Goal: Task Accomplishment & Management: Manage account settings

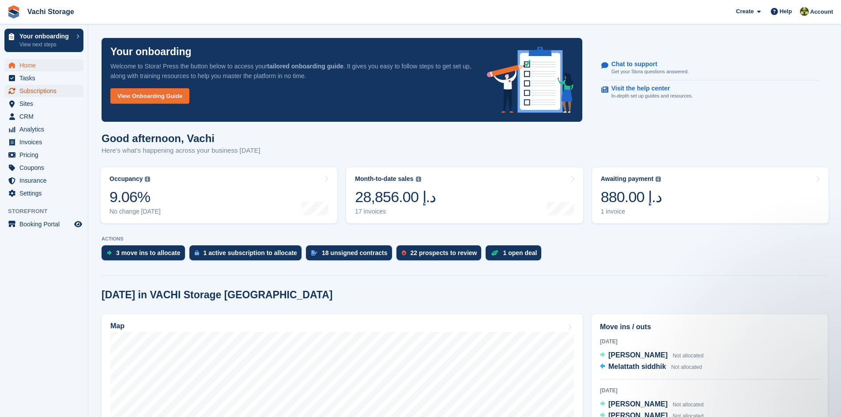
click at [57, 90] on span "Subscriptions" at bounding box center [45, 91] width 53 height 12
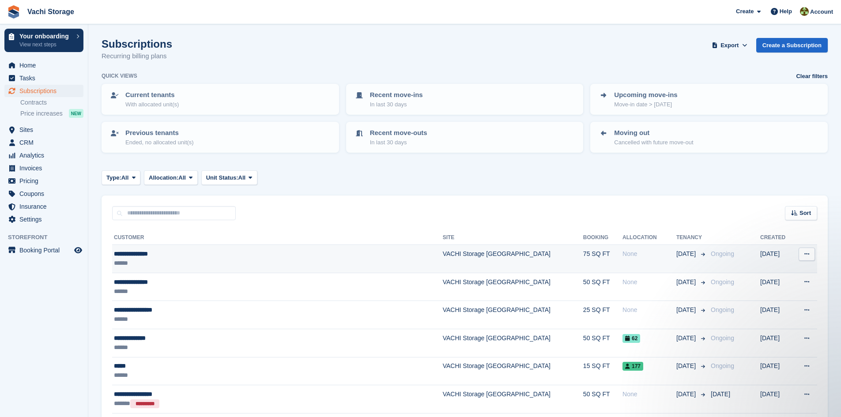
click at [216, 269] on td "**********" at bounding box center [277, 259] width 331 height 28
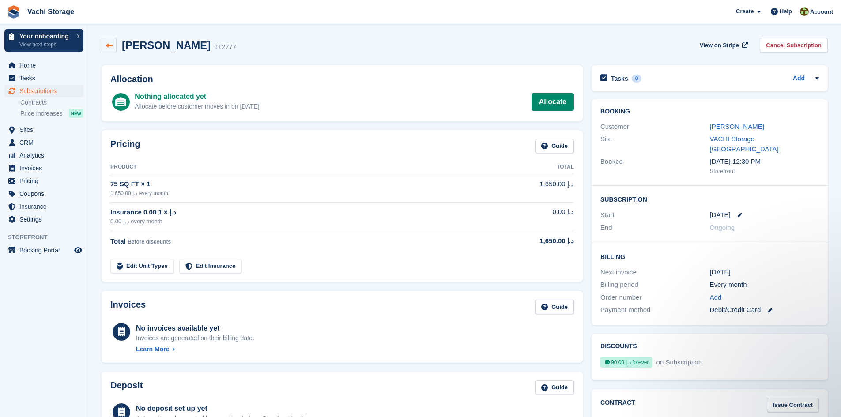
click at [109, 45] on icon at bounding box center [109, 45] width 7 height 7
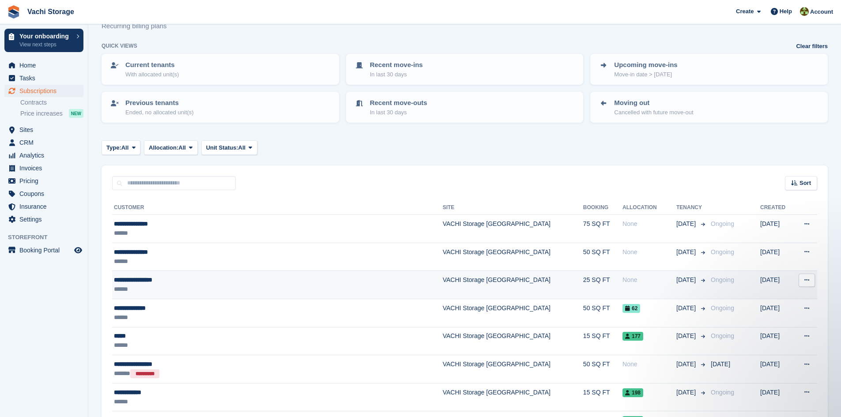
scroll to position [44, 0]
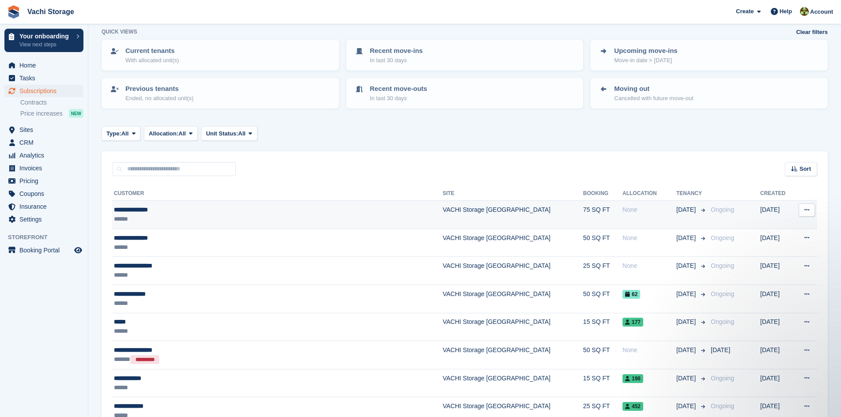
drag, startPoint x: 150, startPoint y: 241, endPoint x: 325, endPoint y: 214, distance: 176.8
click at [325, 214] on div "******" at bounding box center [240, 218] width 252 height 9
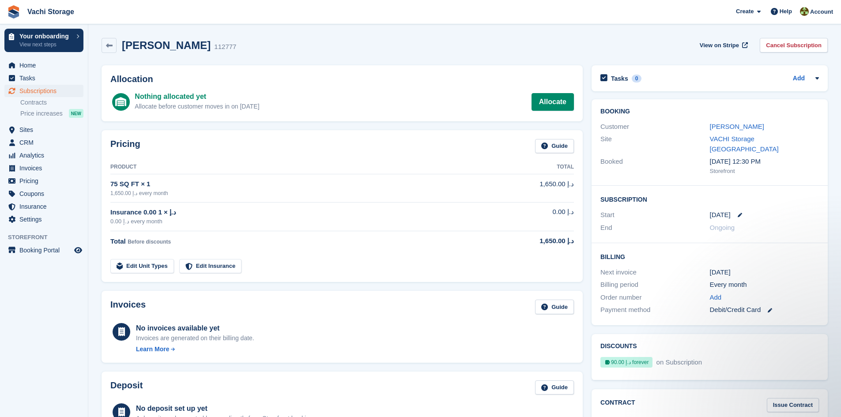
drag, startPoint x: 734, startPoint y: 211, endPoint x: 715, endPoint y: 201, distance: 22.1
click at [715, 209] on div "Start 10 Oct" at bounding box center [709, 215] width 218 height 13
drag, startPoint x: 700, startPoint y: 204, endPoint x: 746, endPoint y: 209, distance: 45.7
click at [746, 209] on div "Start 10 Oct" at bounding box center [709, 215] width 218 height 13
click at [26, 88] on span "Subscriptions" at bounding box center [45, 91] width 53 height 12
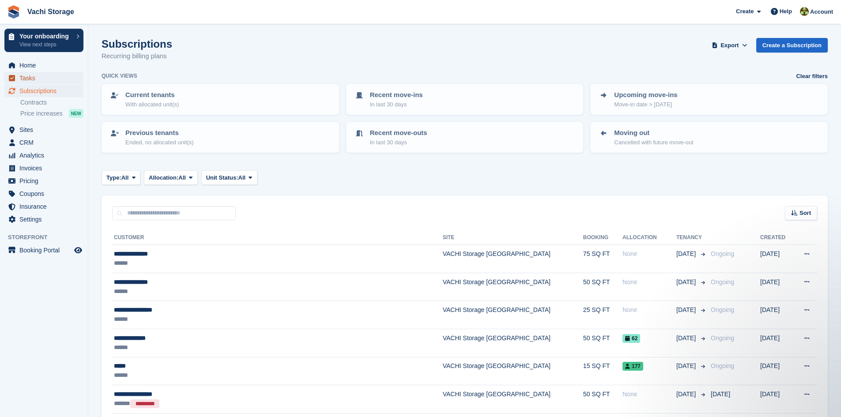
click at [44, 72] on span "Tasks" at bounding box center [45, 78] width 53 height 12
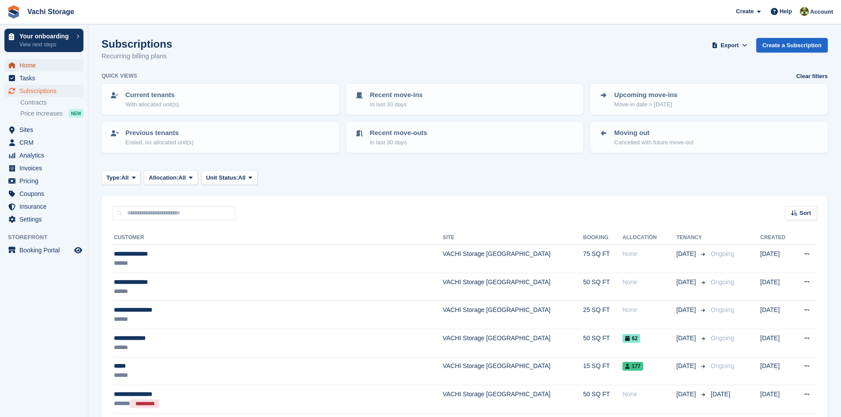
click at [47, 62] on span "Home" at bounding box center [45, 65] width 53 height 12
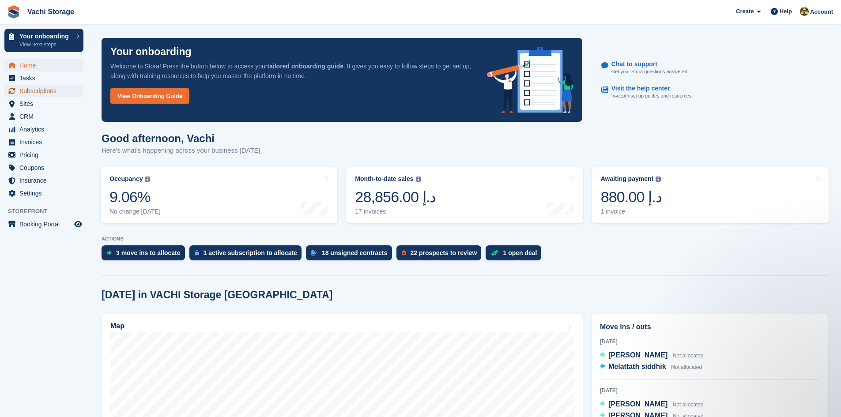
click at [61, 92] on span "Subscriptions" at bounding box center [45, 91] width 53 height 12
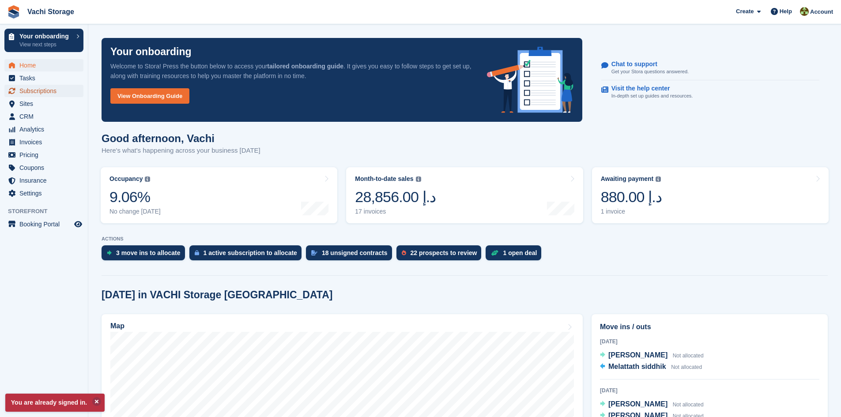
click at [46, 90] on span "Subscriptions" at bounding box center [45, 91] width 53 height 12
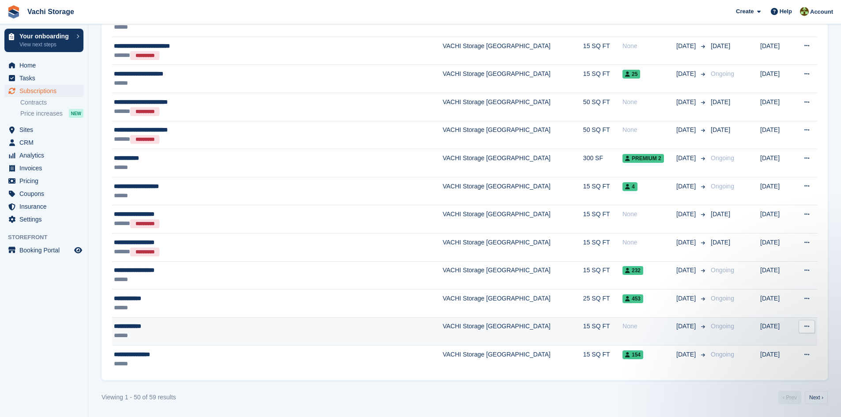
scroll to position [1275, 0]
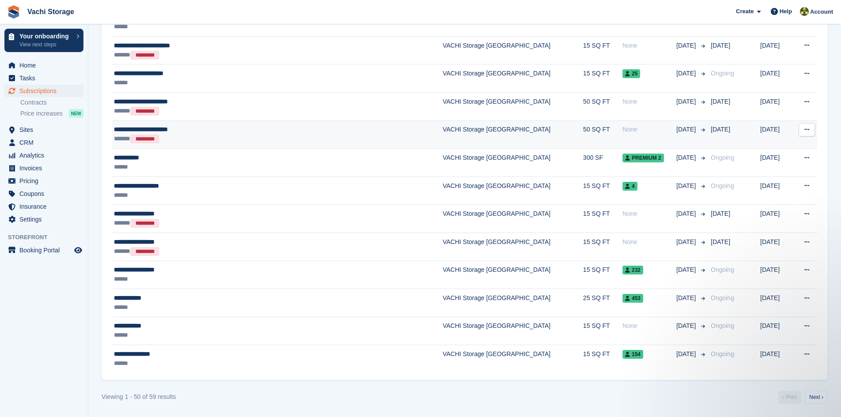
click at [622, 132] on div "None" at bounding box center [649, 129] width 54 height 9
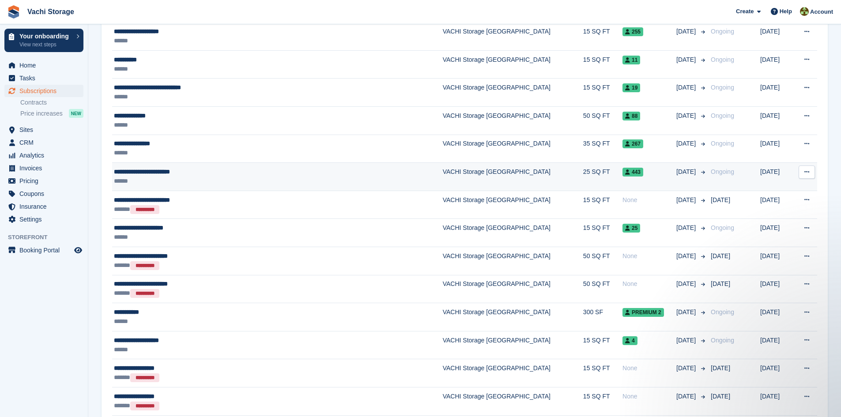
scroll to position [1143, 0]
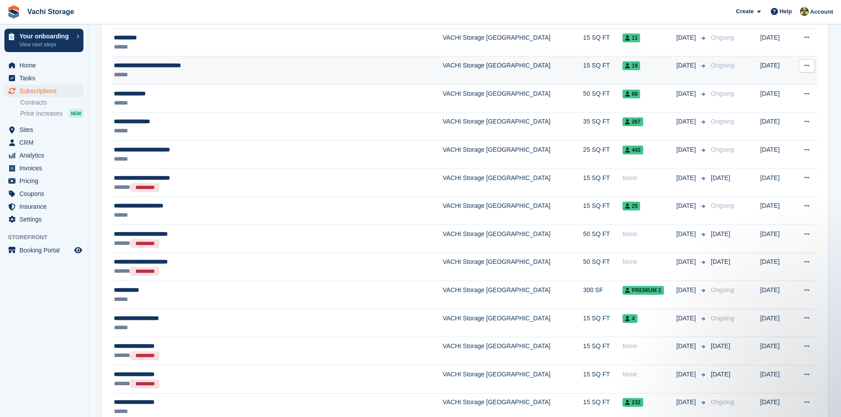
click at [793, 74] on td "View customer Issue contract Cancel subscription" at bounding box center [805, 70] width 24 height 28
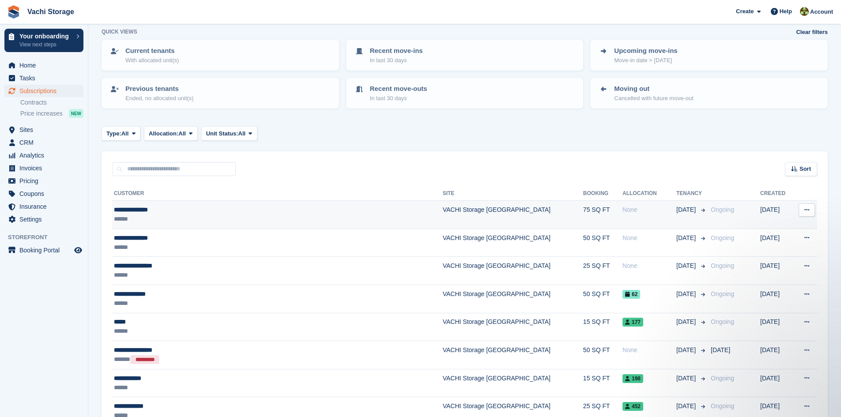
scroll to position [88, 0]
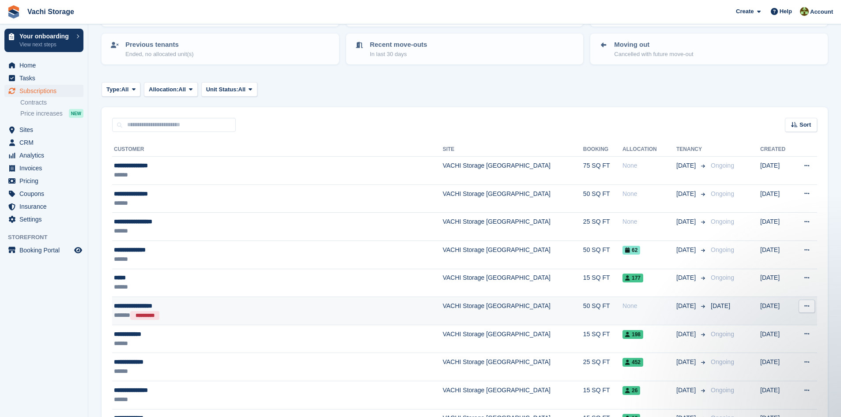
click at [163, 318] on div "****** *********" at bounding box center [240, 315] width 252 height 9
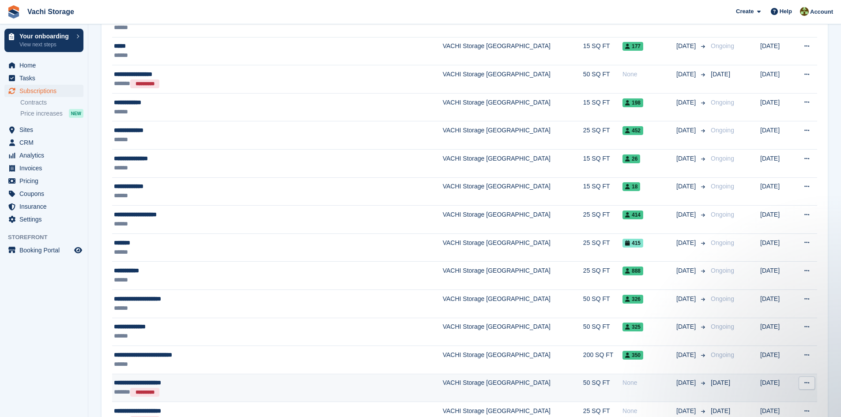
scroll to position [397, 0]
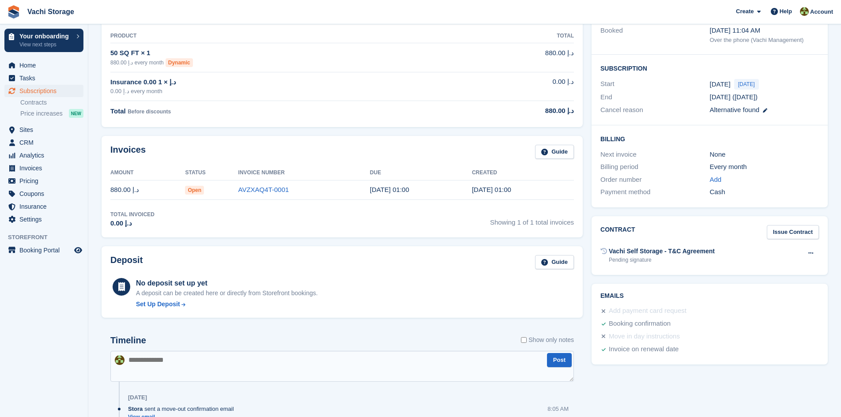
scroll to position [132, 0]
click at [60, 90] on span "Subscriptions" at bounding box center [45, 91] width 53 height 12
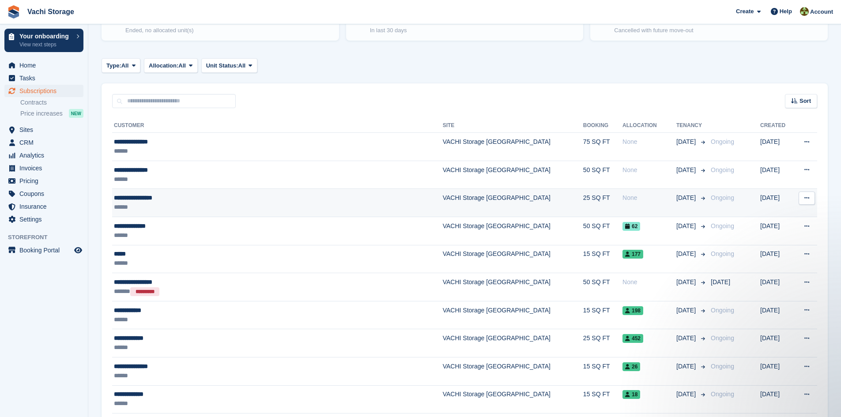
scroll to position [128, 0]
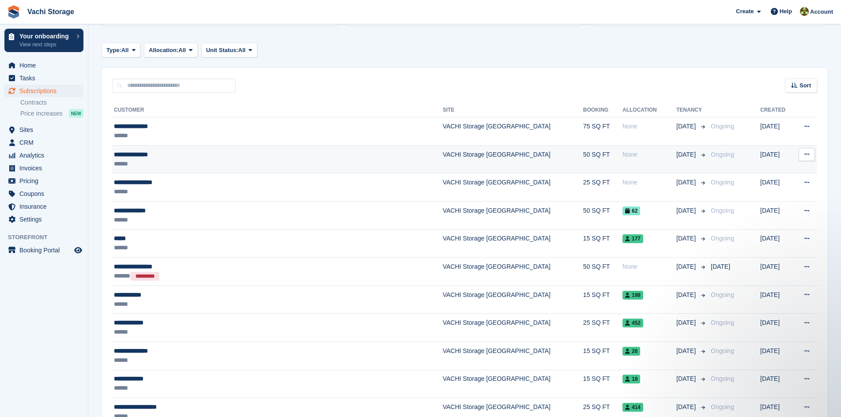
click at [221, 158] on div "**********" at bounding box center [240, 154] width 252 height 9
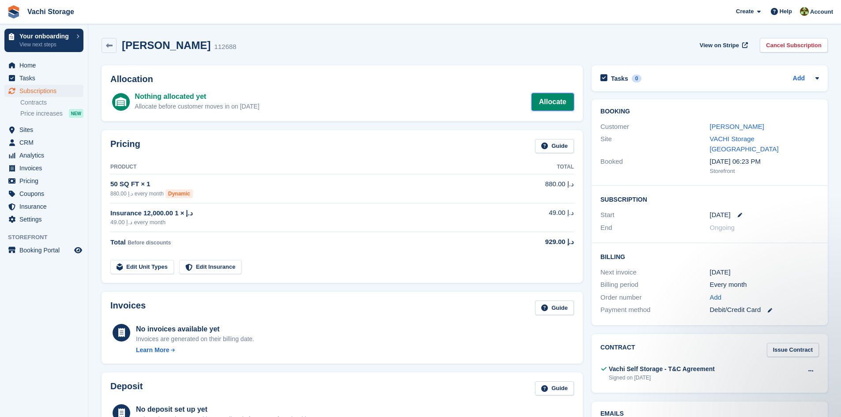
click at [553, 105] on link "Allocate" at bounding box center [552, 102] width 42 height 18
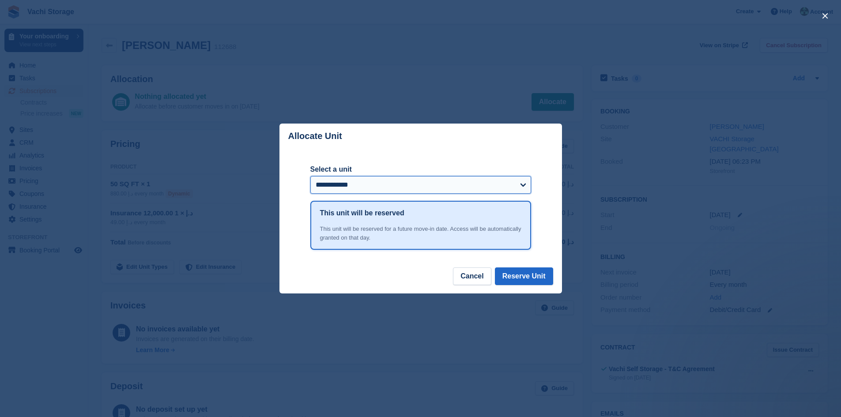
click at [526, 187] on select "**********" at bounding box center [420, 185] width 221 height 18
click at [451, 137] on header "Allocate Unit" at bounding box center [420, 136] width 282 height 25
click at [421, 188] on select "**********" at bounding box center [420, 185] width 221 height 18
select select "******"
click at [520, 183] on select "**********" at bounding box center [420, 185] width 221 height 18
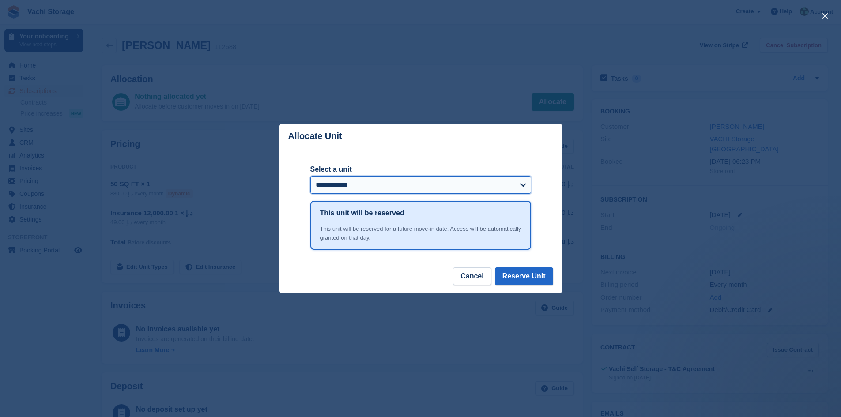
click at [381, 181] on select "**********" at bounding box center [420, 185] width 221 height 18
click at [526, 185] on select "**********" at bounding box center [420, 185] width 221 height 18
click at [235, 264] on div "close" at bounding box center [420, 208] width 841 height 417
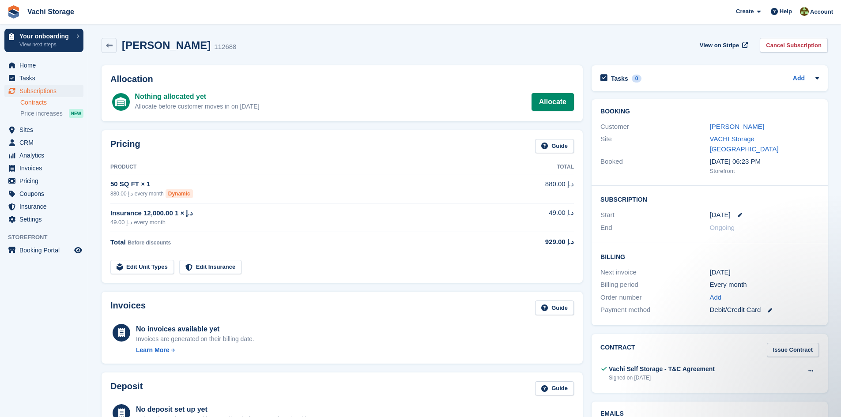
click at [41, 99] on link "Contracts" at bounding box center [51, 102] width 63 height 8
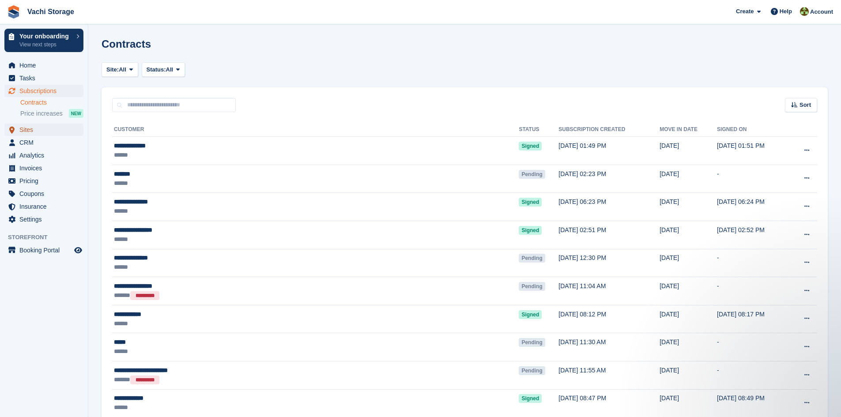
click at [55, 128] on span "Sites" at bounding box center [45, 130] width 53 height 12
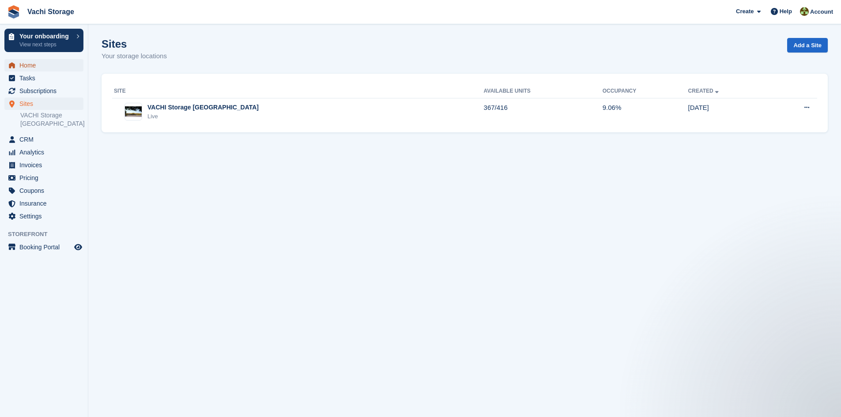
click at [36, 59] on span "Home" at bounding box center [45, 65] width 53 height 12
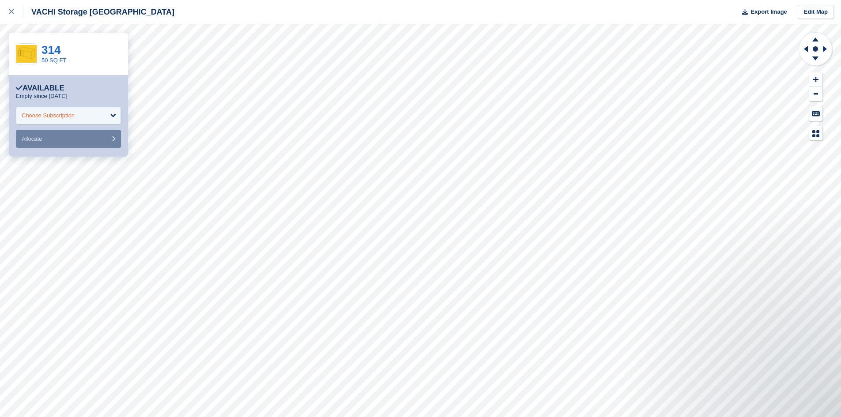
click at [112, 115] on div "Choose Subscription" at bounding box center [68, 116] width 105 height 18
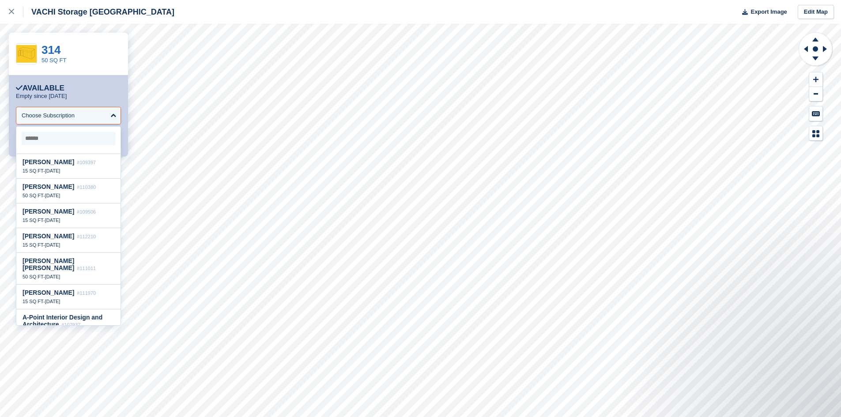
scroll to position [221, 0]
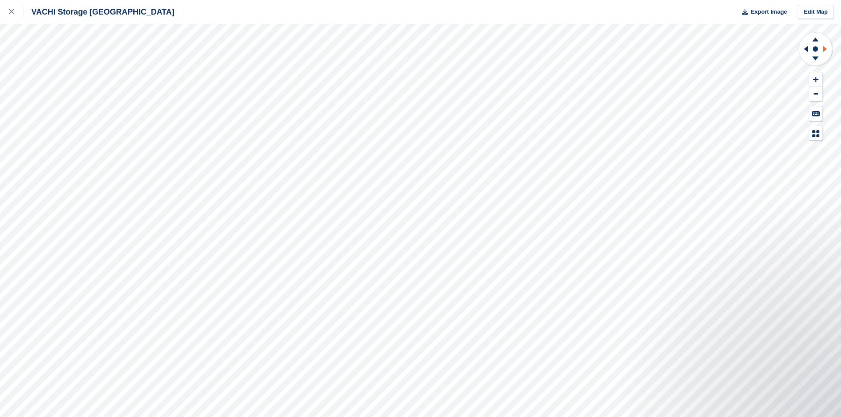
click at [826, 50] on icon at bounding box center [825, 49] width 11 height 23
click at [805, 49] on icon at bounding box center [806, 49] width 4 height 6
click at [814, 41] on icon at bounding box center [815, 40] width 6 height 4
click at [816, 59] on icon at bounding box center [815, 58] width 6 height 4
click at [804, 51] on icon at bounding box center [804, 49] width 11 height 23
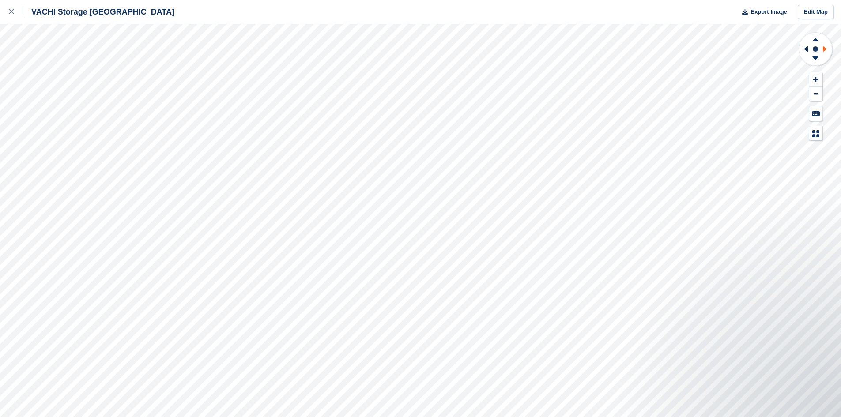
click at [824, 46] on icon at bounding box center [825, 49] width 11 height 23
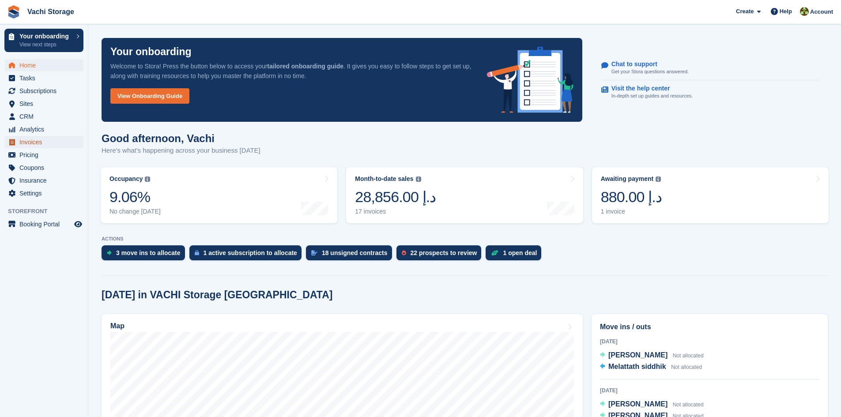
click at [40, 145] on span "Invoices" at bounding box center [45, 142] width 53 height 12
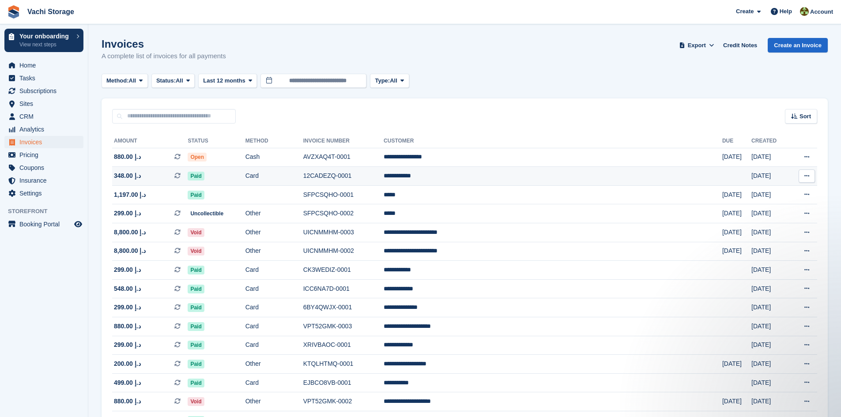
drag, startPoint x: 802, startPoint y: 181, endPoint x: 807, endPoint y: 177, distance: 6.6
drag, startPoint x: 807, startPoint y: 177, endPoint x: 565, endPoint y: 177, distance: 242.3
click at [565, 177] on td "**********" at bounding box center [553, 176] width 338 height 19
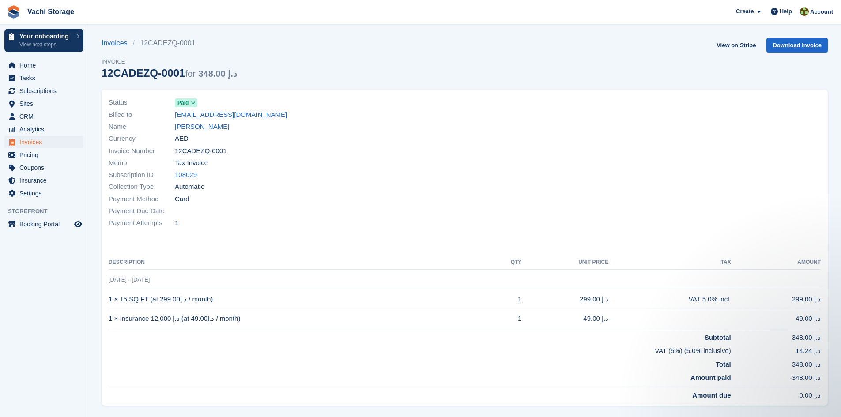
click at [191, 102] on icon at bounding box center [193, 102] width 5 height 5
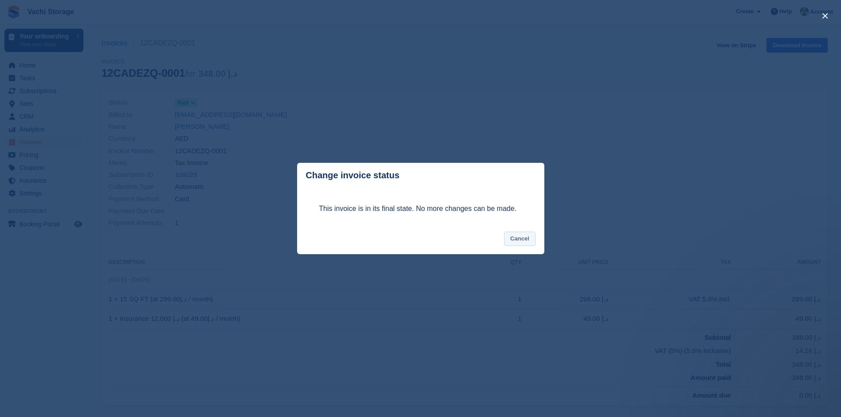
click at [514, 241] on button "Cancel" at bounding box center [519, 239] width 31 height 15
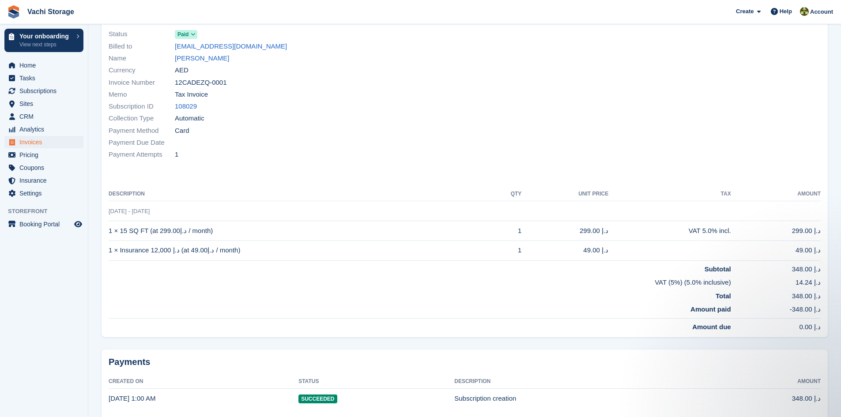
scroll to position [101, 0]
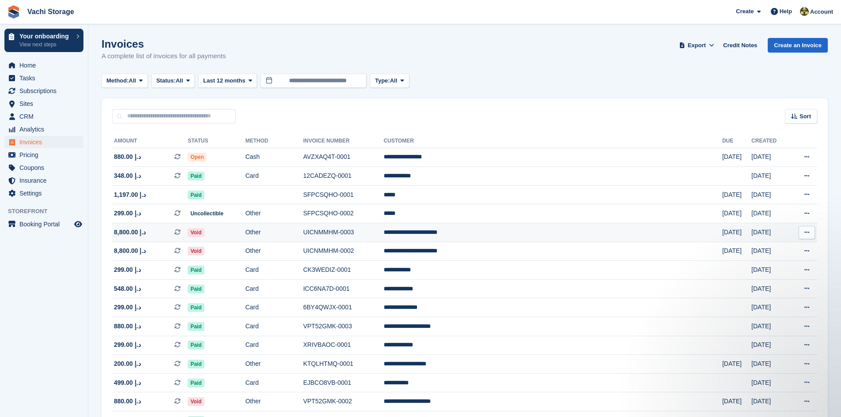
click at [480, 227] on td "**********" at bounding box center [553, 232] width 338 height 19
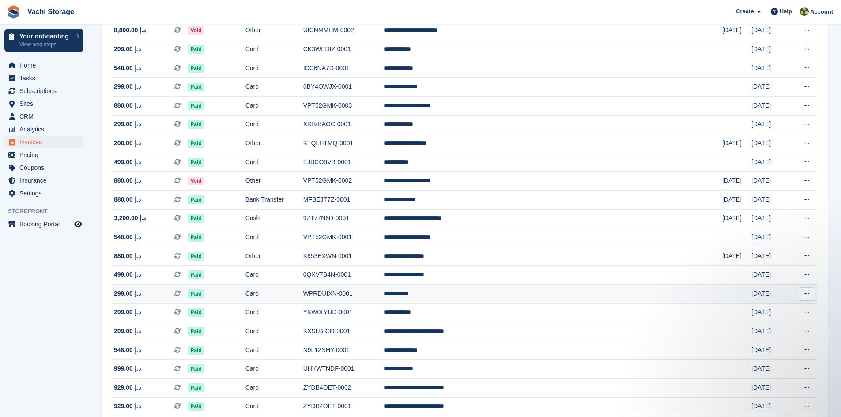
click at [384, 292] on td "WPRDUIXN-0001" at bounding box center [343, 293] width 80 height 19
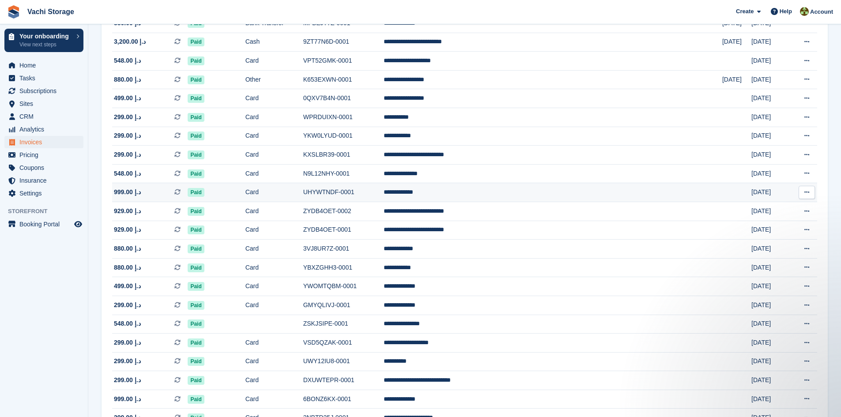
click at [376, 194] on td "UHYWTNDF-0001" at bounding box center [343, 192] width 80 height 19
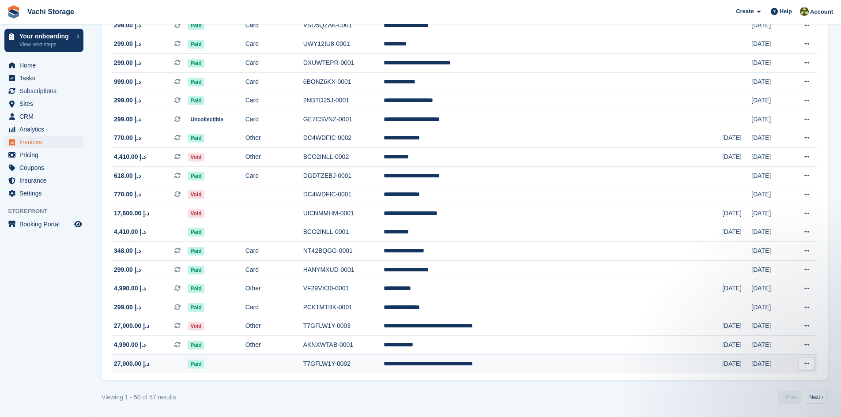
click at [501, 365] on td "**********" at bounding box center [553, 363] width 338 height 19
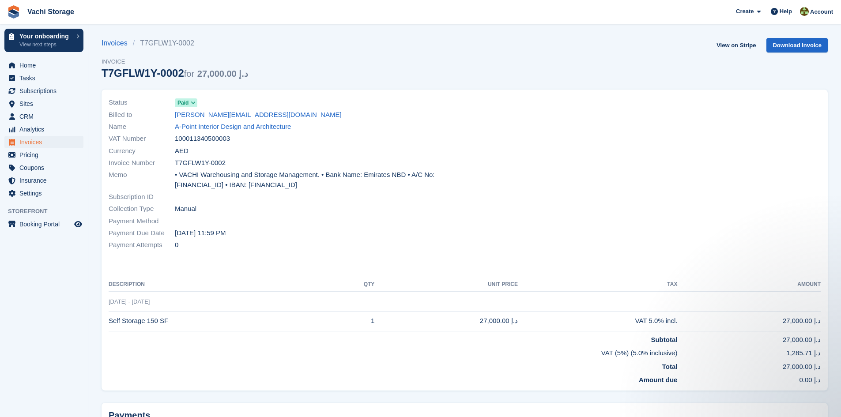
drag, startPoint x: 178, startPoint y: 175, endPoint x: 348, endPoint y: 202, distance: 172.1
click at [348, 202] on div "Status Paid Billed to michael@a-pnt.com Name A-Point Interior Design and Archit…" at bounding box center [283, 173] width 361 height 165
click at [358, 208] on div "Collection Type Manual" at bounding box center [284, 209] width 351 height 12
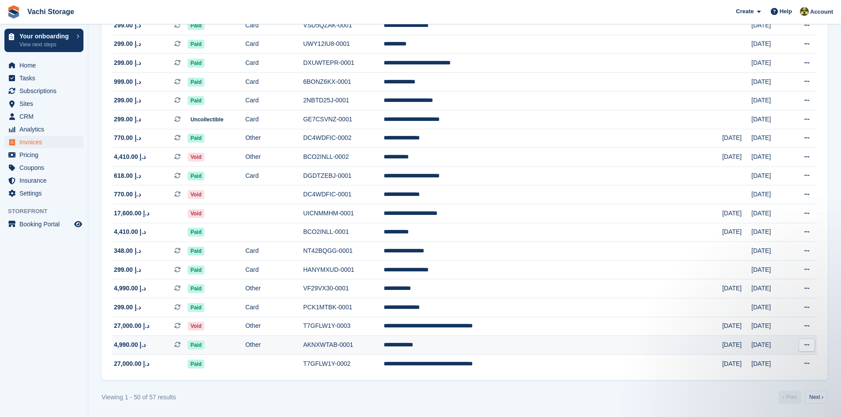
click at [162, 339] on td "4,990.00 د.إ This is a recurring subscription invoice." at bounding box center [149, 345] width 75 height 19
click at [44, 290] on aside "Your onboarding View next steps Home Tasks Subscriptions Subscriptions Subscrip…" at bounding box center [44, 210] width 88 height 373
click at [58, 227] on span "Booking Portal" at bounding box center [45, 224] width 53 height 12
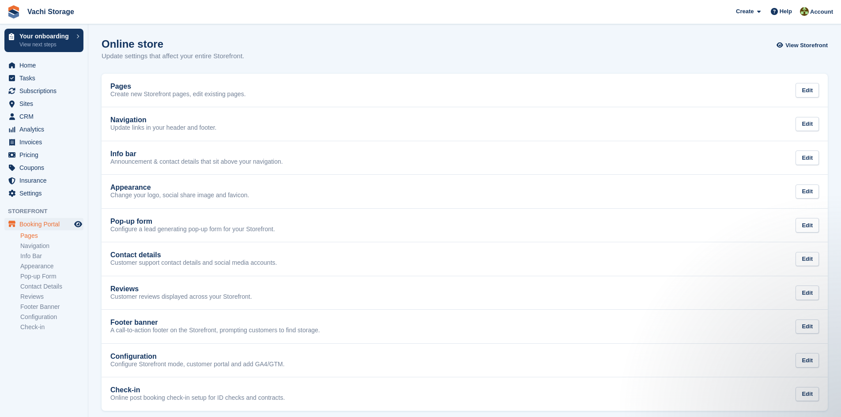
click at [30, 235] on link "Pages" at bounding box center [51, 236] width 63 height 8
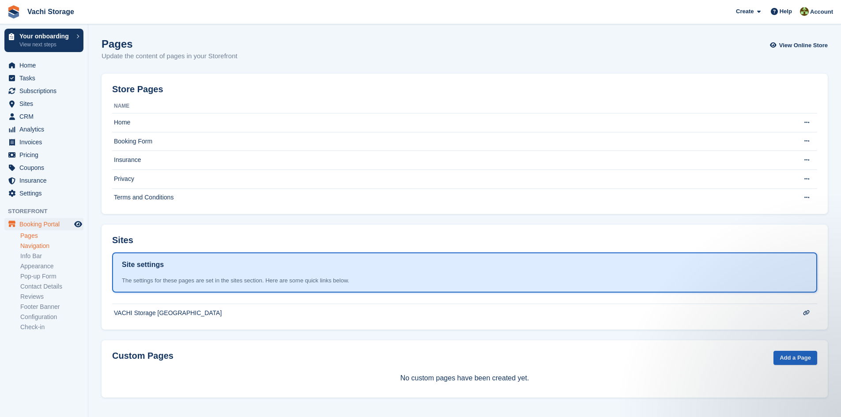
click at [33, 249] on link "Navigation" at bounding box center [51, 246] width 63 height 8
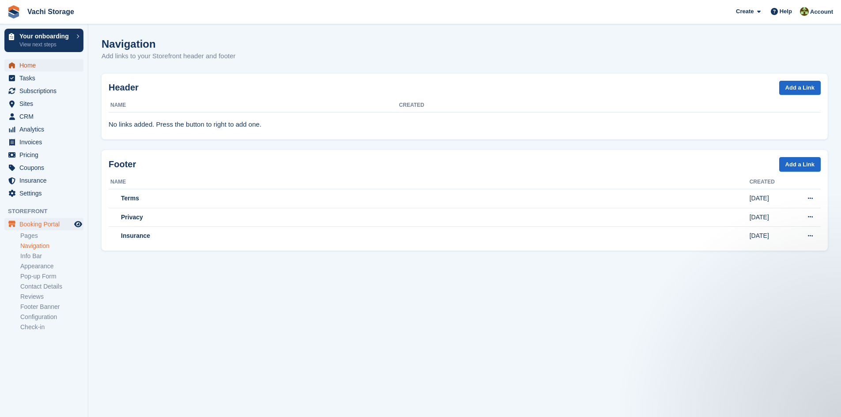
click at [24, 60] on span "Home" at bounding box center [45, 65] width 53 height 12
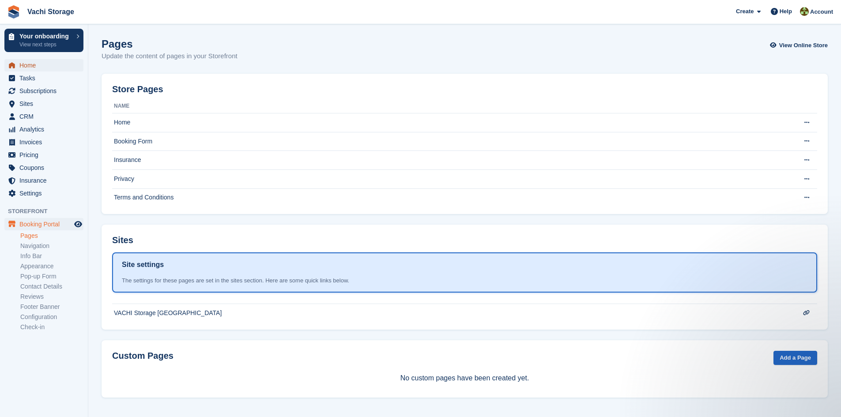
click at [41, 66] on span "Home" at bounding box center [45, 65] width 53 height 12
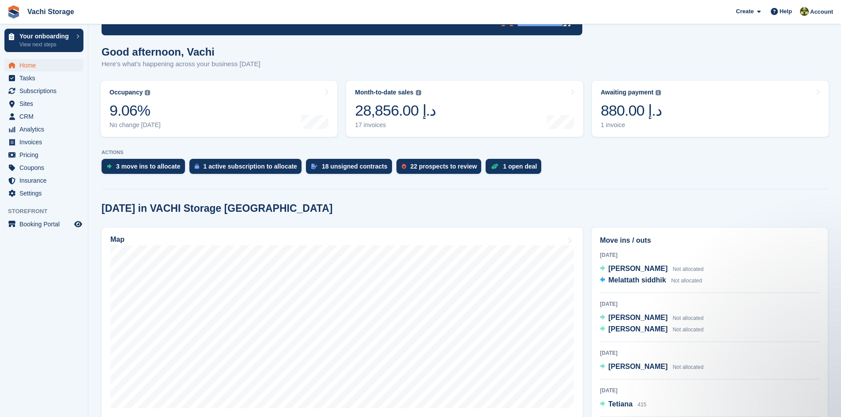
scroll to position [88, 0]
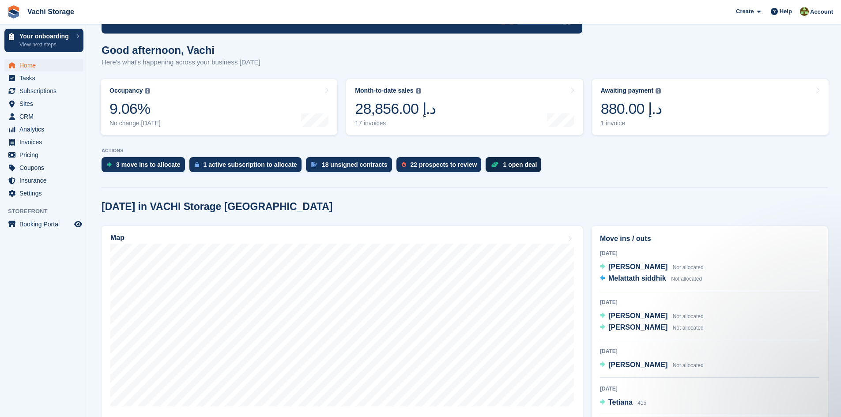
click at [503, 161] on div "1 open deal" at bounding box center [520, 164] width 34 height 7
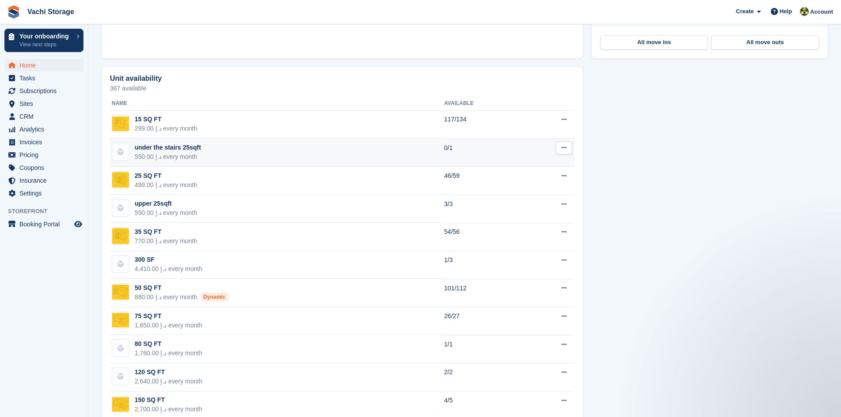
click at [293, 154] on td "under the stairs 25sqft 550.00 د.إ every month" at bounding box center [277, 153] width 334 height 28
click at [562, 148] on icon at bounding box center [563, 148] width 5 height 6
click at [518, 178] on p "View on Store" at bounding box center [529, 176] width 77 height 11
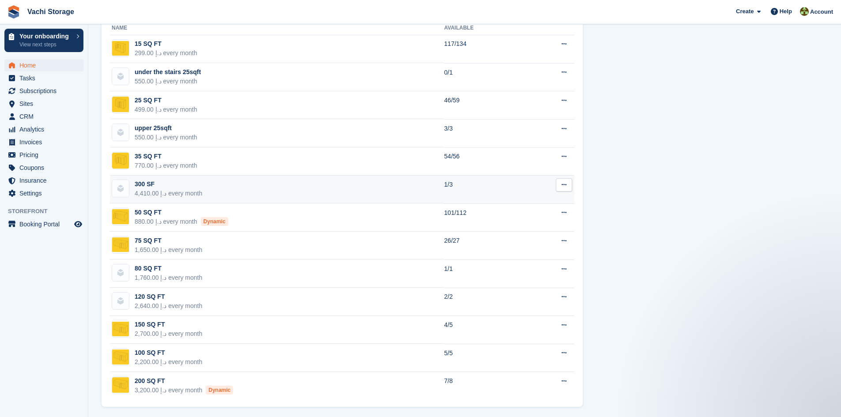
scroll to position [563, 0]
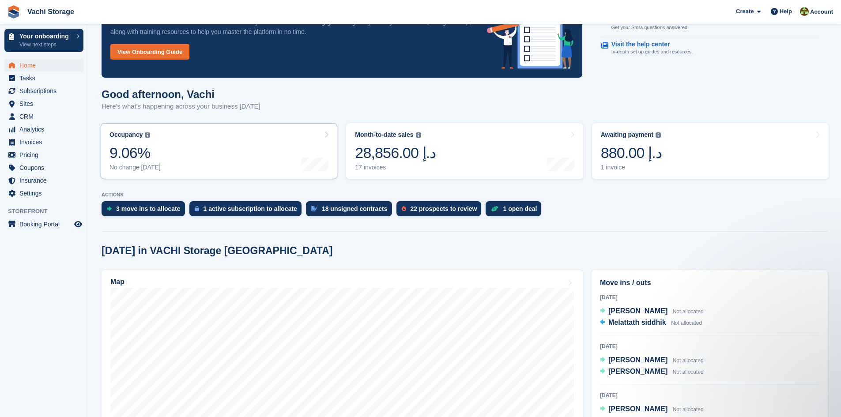
click at [264, 142] on link "Occupancy The percentage of all currently allocated units in terms of area. Inc…" at bounding box center [219, 151] width 237 height 56
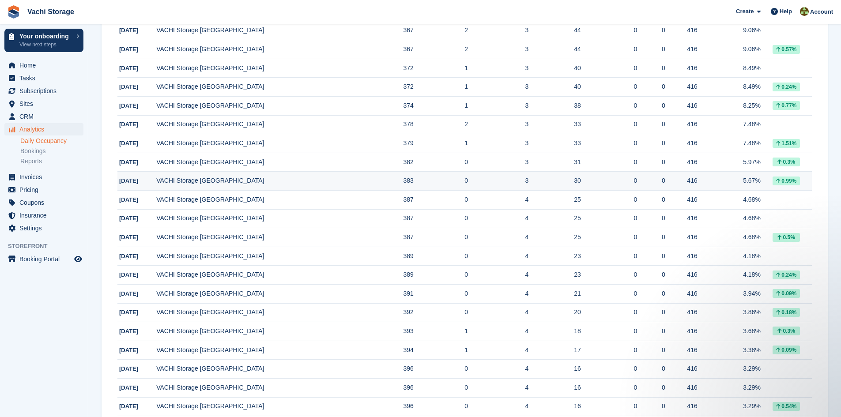
click at [228, 177] on td "VACHI Storage [GEOGRAPHIC_DATA]" at bounding box center [257, 181] width 202 height 19
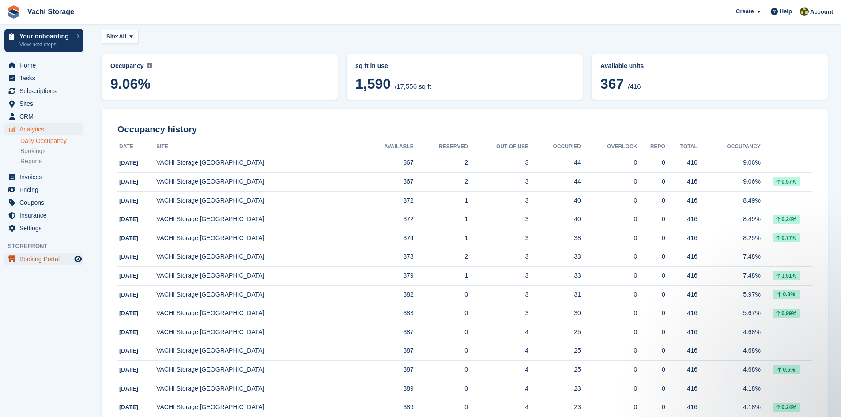
click at [53, 259] on span "Booking Portal" at bounding box center [45, 259] width 53 height 12
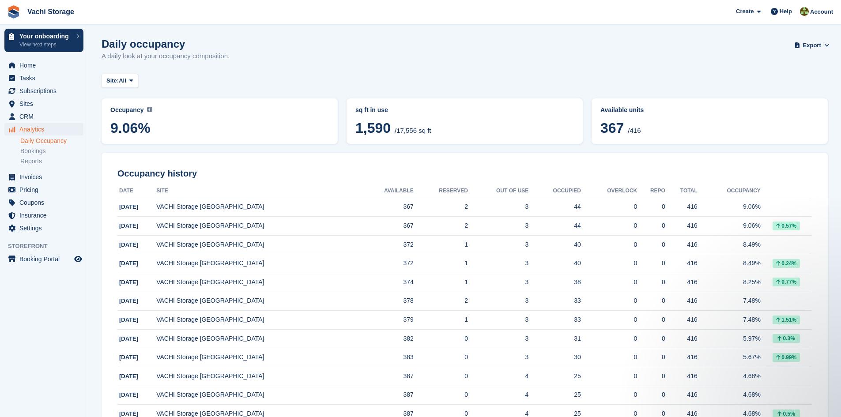
drag, startPoint x: 391, startPoint y: 127, endPoint x: 353, endPoint y: 130, distance: 37.6
click at [353, 130] on div "sq ft in use 1,590 /17,556 sq ft" at bounding box center [465, 121] width 226 height 35
click at [368, 123] on span "1,590" at bounding box center [372, 128] width 35 height 16
click at [605, 117] on div "Available units 367 /416" at bounding box center [709, 121] width 218 height 33
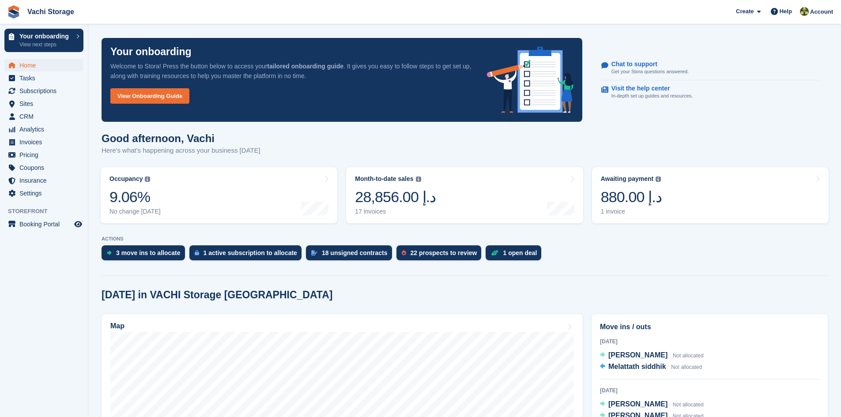
scroll to position [44, 0]
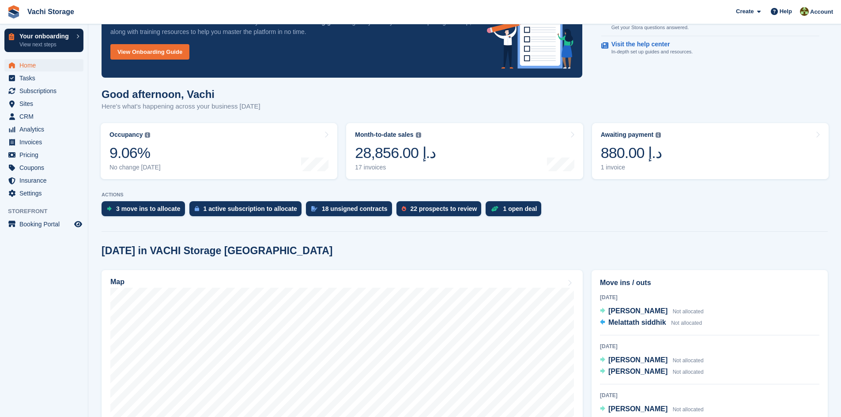
click at [46, 48] on p "View next steps" at bounding box center [45, 45] width 53 height 8
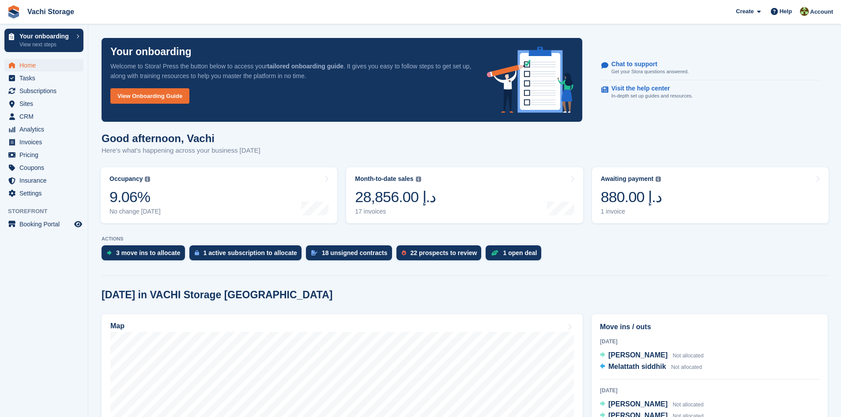
scroll to position [44, 0]
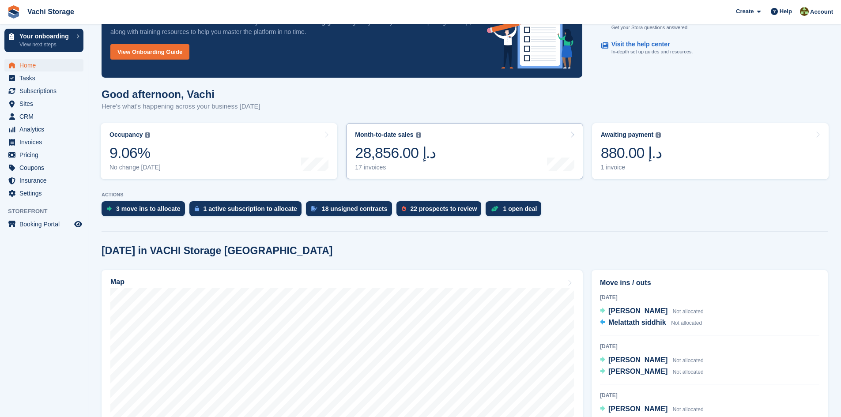
click at [426, 154] on div "28,856.00 د.إ" at bounding box center [395, 153] width 81 height 18
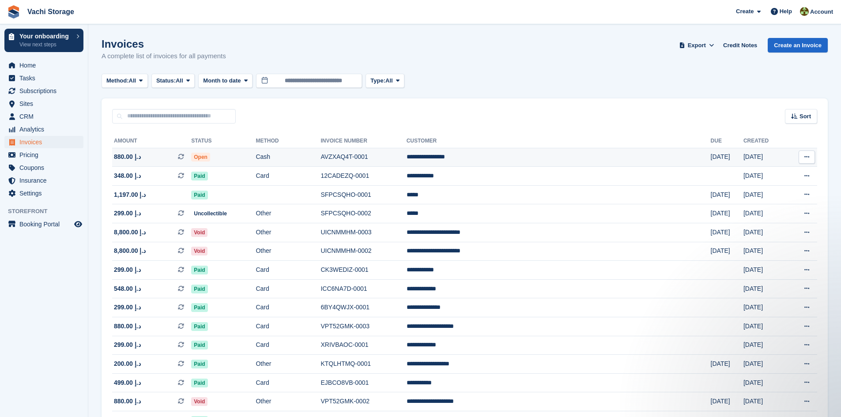
click at [805, 158] on icon at bounding box center [806, 157] width 5 height 6
click at [760, 221] on p "View Subscription" at bounding box center [772, 218] width 77 height 11
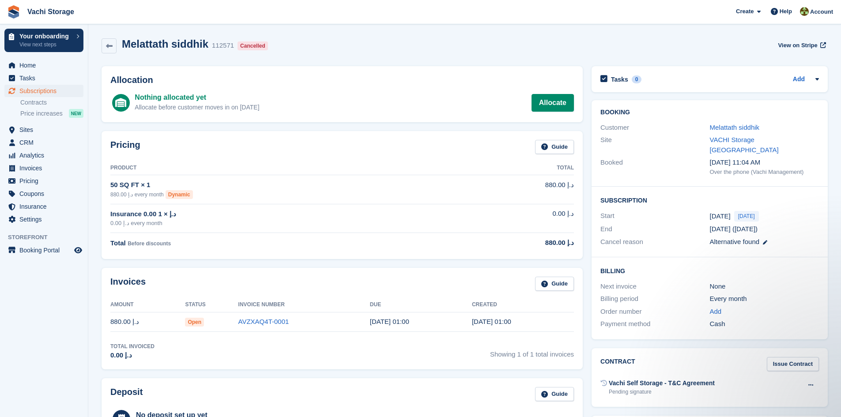
click at [610, 282] on div "Next invoice" at bounding box center [654, 287] width 109 height 10
click at [649, 266] on h2 "Billing" at bounding box center [709, 270] width 218 height 9
click at [802, 81] on link "Add" at bounding box center [799, 80] width 12 height 10
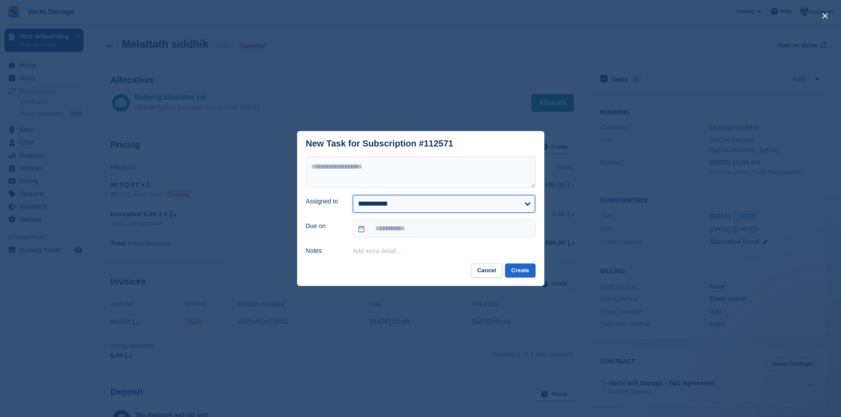
click at [527, 206] on select "**********" at bounding box center [444, 204] width 182 height 18
click at [318, 271] on footer "Cancel Create" at bounding box center [420, 274] width 247 height 23
click at [493, 271] on button "Cancel" at bounding box center [486, 270] width 31 height 15
